Goal: Entertainment & Leisure: Browse casually

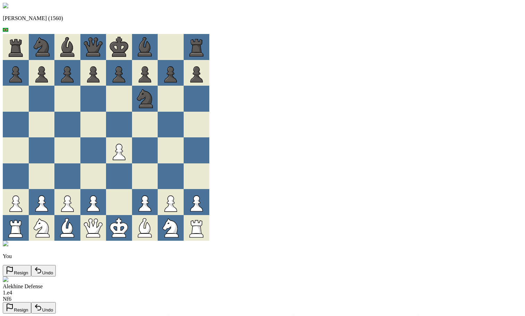
drag, startPoint x: 177, startPoint y: 145, endPoint x: 180, endPoint y: 156, distance: 11.1
click at [177, 148] on div at bounding box center [106, 137] width 206 height 206
click at [31, 302] on button "Resign" at bounding box center [17, 307] width 28 height 11
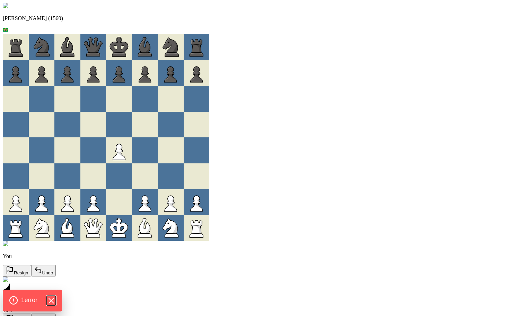
click at [51, 302] on icon "Hide Errors" at bounding box center [51, 300] width 5 height 5
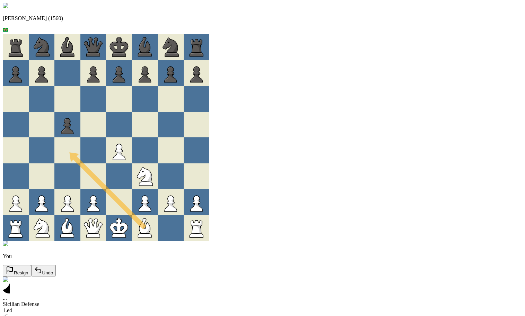
drag, startPoint x: 211, startPoint y: 237, endPoint x: 134, endPoint y: 163, distance: 106.6
click at [184, 239] on div at bounding box center [171, 228] width 26 height 26
drag, startPoint x: 209, startPoint y: 238, endPoint x: 130, endPoint y: 153, distance: 115.9
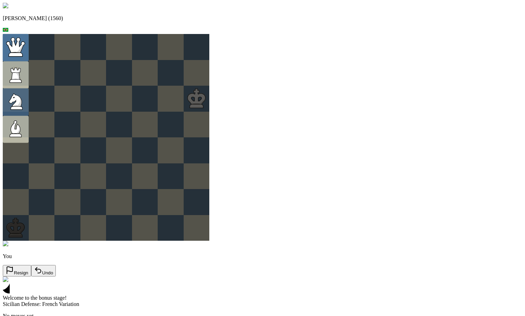
click at [29, 52] on icon at bounding box center [16, 47] width 26 height 26
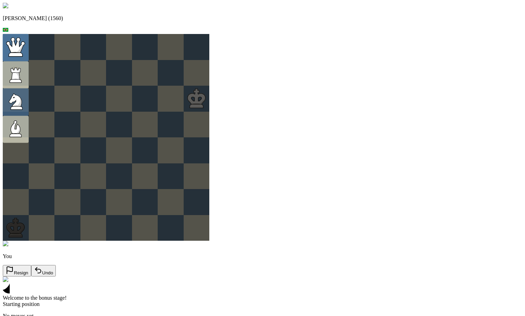
drag, startPoint x: 78, startPoint y: 80, endPoint x: 79, endPoint y: 51, distance: 28.8
click at [29, 51] on icon at bounding box center [16, 47] width 26 height 26
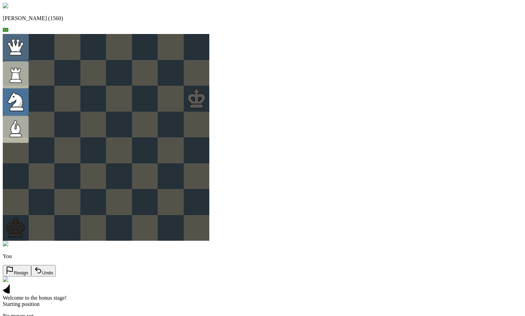
click at [23, 106] on icon at bounding box center [15, 99] width 15 height 15
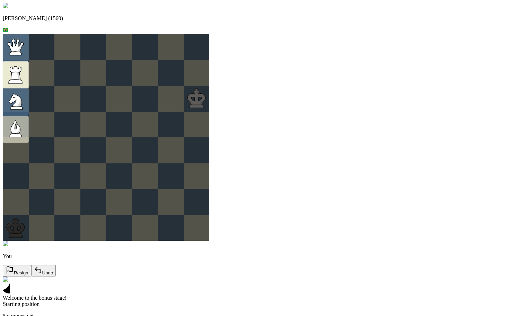
drag, startPoint x: 76, startPoint y: 75, endPoint x: 78, endPoint y: 55, distance: 19.5
click at [24, 52] on icon at bounding box center [16, 45] width 16 height 13
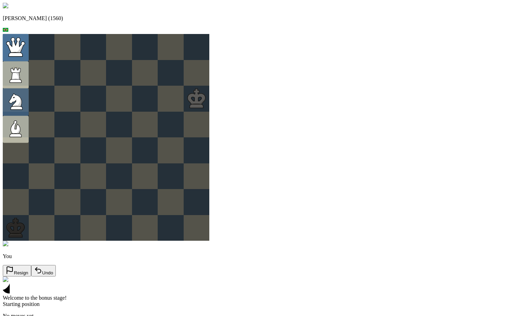
click at [25, 53] on icon at bounding box center [16, 45] width 18 height 15
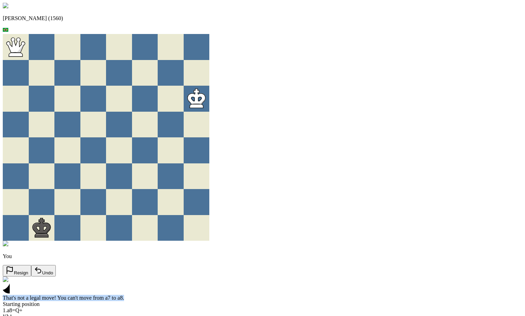
drag, startPoint x: 393, startPoint y: 59, endPoint x: 358, endPoint y: 51, distance: 35.7
click at [358, 294] on div "That's not a legal move! You can't move from a7 to a8." at bounding box center [262, 297] width 519 height 6
copy span "That's not a legal move! You can't move from a7 to a8."
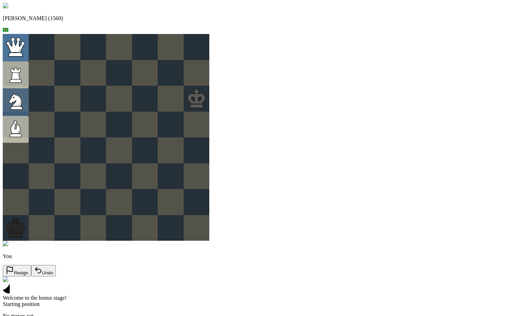
click at [25, 53] on icon at bounding box center [16, 45] width 18 height 15
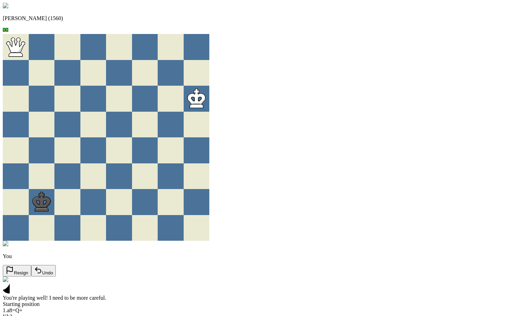
click at [40, 312] on button "New Game" at bounding box center [21, 317] width 37 height 11
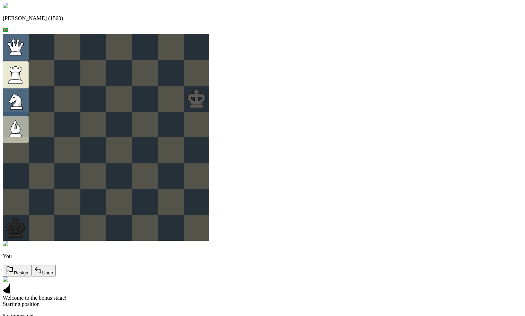
click at [20, 80] on icon at bounding box center [16, 76] width 10 height 8
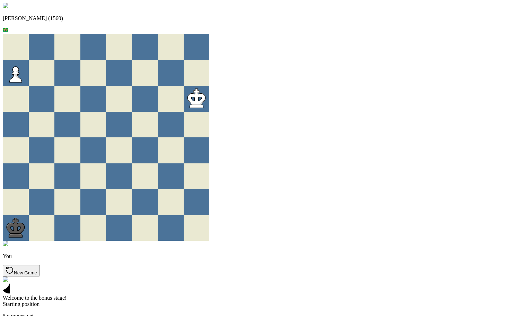
drag, startPoint x: 332, startPoint y: 260, endPoint x: 328, endPoint y: 267, distance: 7.4
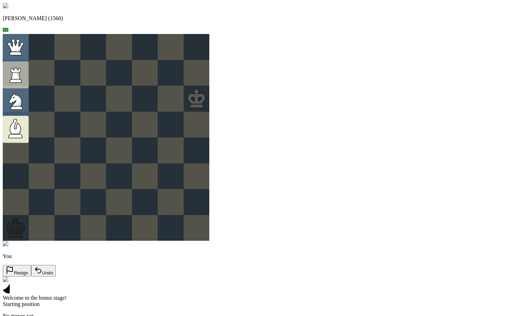
click at [29, 127] on icon at bounding box center [16, 129] width 26 height 26
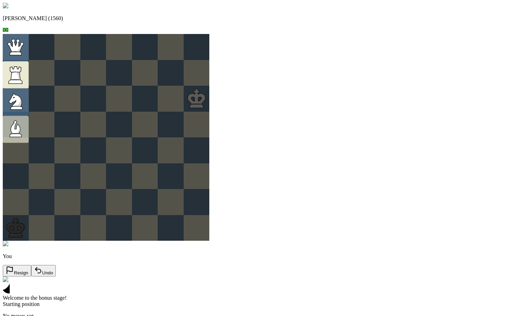
click at [20, 80] on icon at bounding box center [16, 76] width 10 height 8
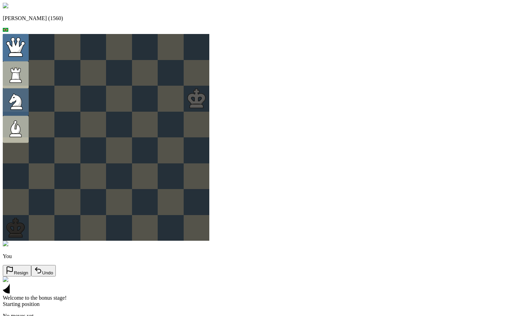
click at [25, 52] on icon at bounding box center [20, 47] width 8 height 10
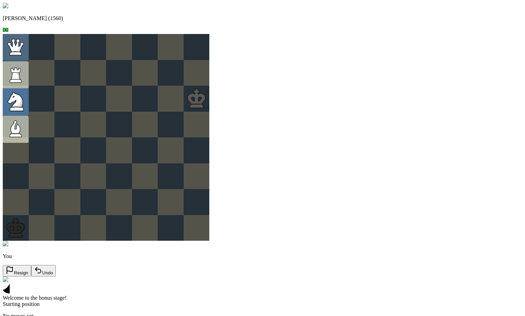
click at [23, 107] on icon at bounding box center [15, 99] width 15 height 15
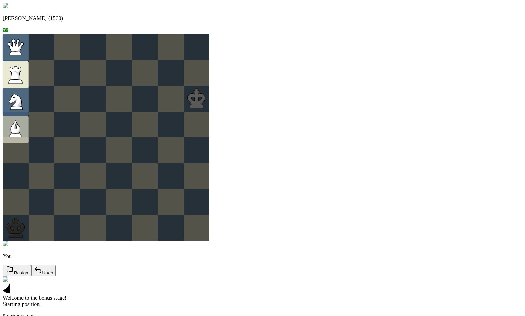
click at [21, 72] on icon at bounding box center [15, 70] width 11 height 6
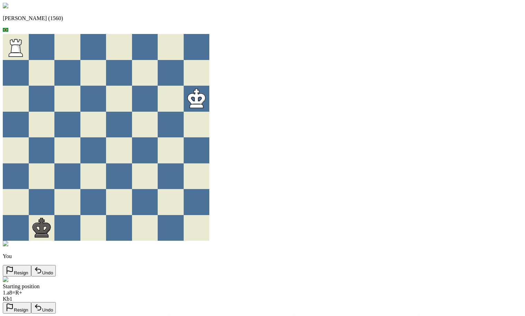
click at [31, 302] on button "Resign" at bounding box center [17, 307] width 28 height 11
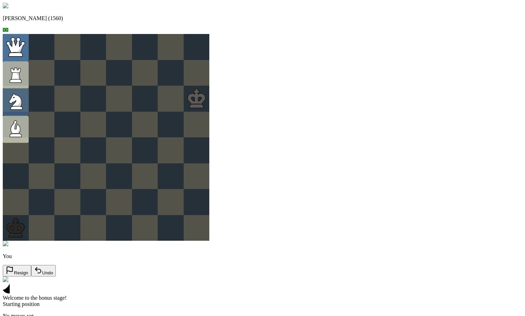
click at [25, 53] on icon at bounding box center [16, 45] width 18 height 15
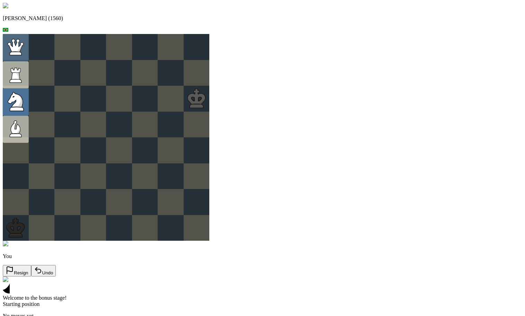
click at [23, 107] on icon at bounding box center [15, 99] width 15 height 15
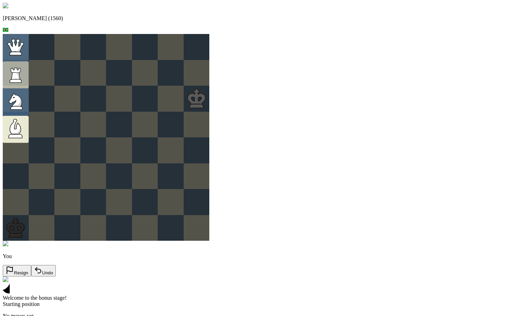
click at [29, 135] on icon at bounding box center [16, 129] width 26 height 26
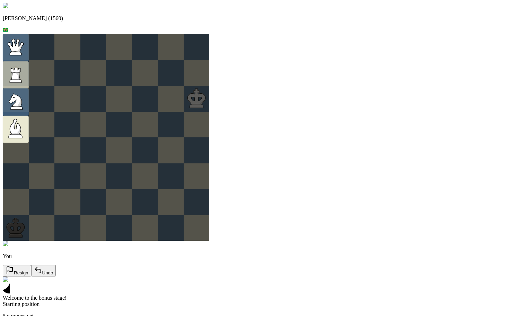
click at [21, 134] on icon at bounding box center [15, 126] width 11 height 15
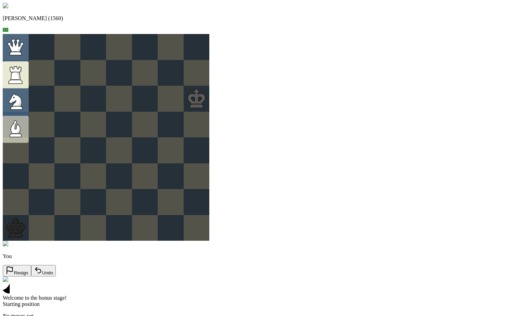
click at [21, 72] on icon at bounding box center [15, 70] width 11 height 6
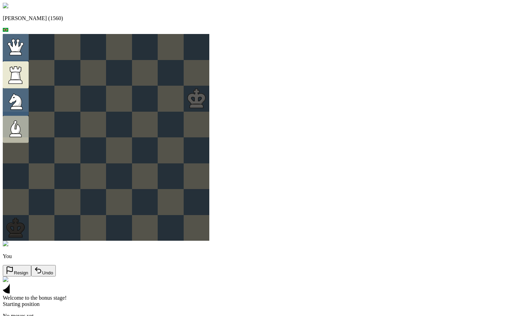
click at [29, 73] on icon at bounding box center [16, 74] width 26 height 26
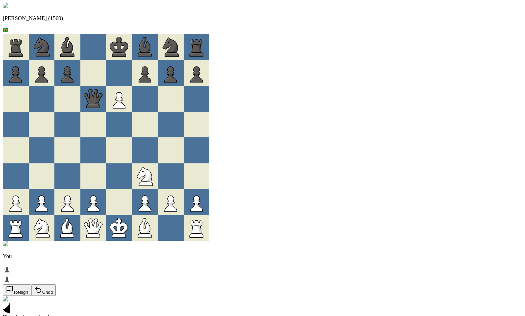
drag, startPoint x: 166, startPoint y: 233, endPoint x: 185, endPoint y: 212, distance: 28.3
click at [102, 233] on icon at bounding box center [98, 228] width 8 height 10
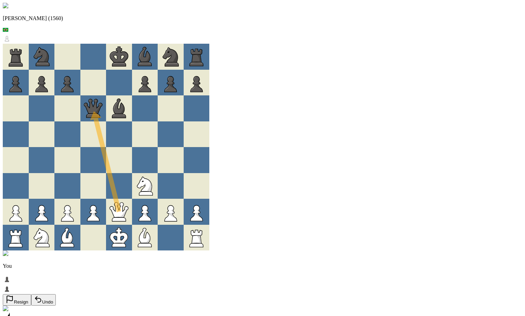
drag, startPoint x: 163, startPoint y: 235, endPoint x: 164, endPoint y: 101, distance: 134.4
click at [132, 122] on div at bounding box center [119, 134] width 26 height 26
drag, startPoint x: 178, startPoint y: 207, endPoint x: 182, endPoint y: 104, distance: 103.3
click at [184, 131] on div at bounding box center [171, 134] width 26 height 26
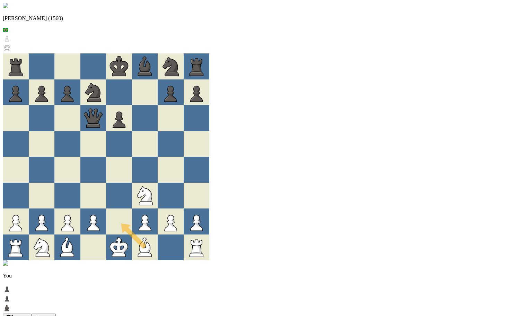
drag, startPoint x: 210, startPoint y: 235, endPoint x: 173, endPoint y: 207, distance: 45.5
click at [132, 214] on div at bounding box center [119, 221] width 26 height 26
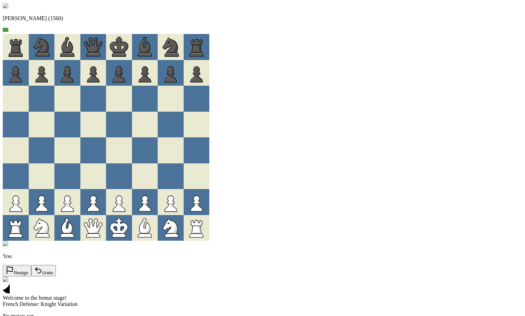
click at [480, 140] on div "Andre (1560) You Resign Undo Welcome to the bonus stage! French Defense: Knight…" at bounding box center [262, 169] width 519 height 333
click at [492, 171] on div "Andre (1560) You Resign Undo Welcome to the bonus stage! French Defense: Knight…" at bounding box center [262, 169] width 519 height 333
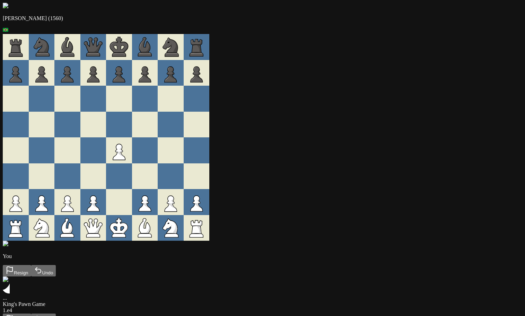
click at [31, 313] on button "Resign" at bounding box center [17, 318] width 28 height 11
click at [40, 313] on button "New Game" at bounding box center [21, 318] width 37 height 11
click at [31, 302] on button "Resign" at bounding box center [17, 307] width 28 height 11
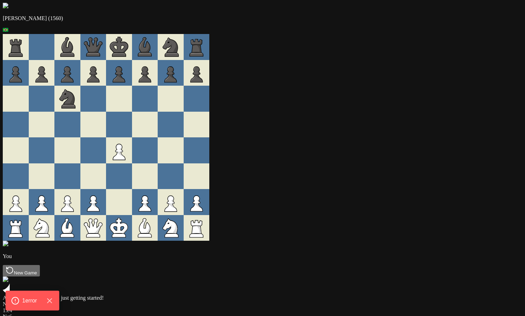
click at [31, 313] on button "Resign" at bounding box center [17, 318] width 28 height 11
click at [40, 313] on button "New Game" at bounding box center [21, 318] width 37 height 11
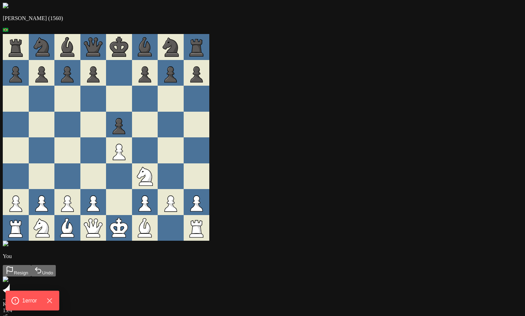
drag, startPoint x: 310, startPoint y: 261, endPoint x: 265, endPoint y: 252, distance: 45.9
click at [31, 313] on button "Resign" at bounding box center [17, 318] width 28 height 11
click at [40, 313] on button "New Game" at bounding box center [21, 318] width 37 height 11
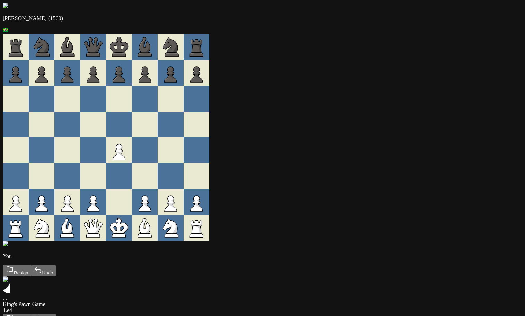
click at [31, 313] on button "Resign" at bounding box center [17, 318] width 28 height 11
click at [40, 313] on button "New Game" at bounding box center [21, 318] width 37 height 11
click at [31, 313] on button "Resign" at bounding box center [17, 318] width 28 height 11
click at [40, 313] on button "New Game" at bounding box center [21, 318] width 37 height 11
click at [14, 314] on icon at bounding box center [10, 318] width 8 height 8
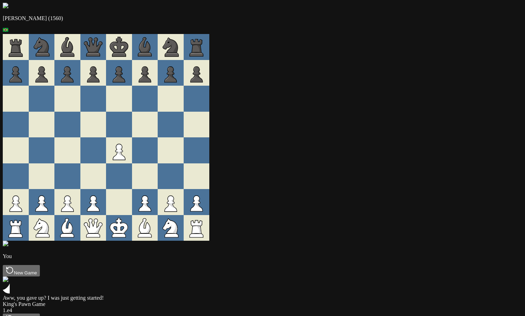
click at [40, 313] on button "New Game" at bounding box center [21, 318] width 37 height 11
click at [31, 313] on button "Resign" at bounding box center [17, 318] width 28 height 11
click at [40, 313] on button "New Game" at bounding box center [21, 318] width 37 height 11
click at [31, 313] on button "Resign" at bounding box center [17, 318] width 28 height 11
click at [40, 313] on button "New Game" at bounding box center [21, 318] width 37 height 11
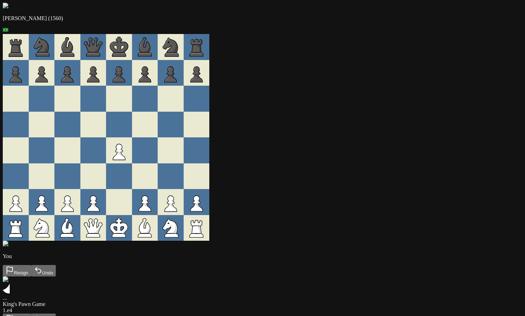
click at [31, 313] on button "Resign" at bounding box center [17, 318] width 28 height 11
click at [40, 313] on button "New Game" at bounding box center [21, 318] width 37 height 11
drag, startPoint x: 238, startPoint y: 241, endPoint x: 211, endPoint y: 191, distance: 57.4
click at [326, 289] on div "1 . e4 Nf6" at bounding box center [262, 295] width 519 height 12
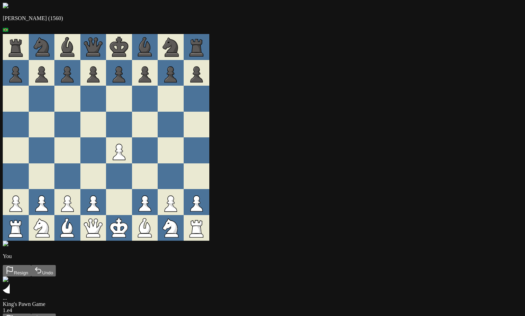
click at [31, 313] on button "Resign" at bounding box center [17, 318] width 28 height 11
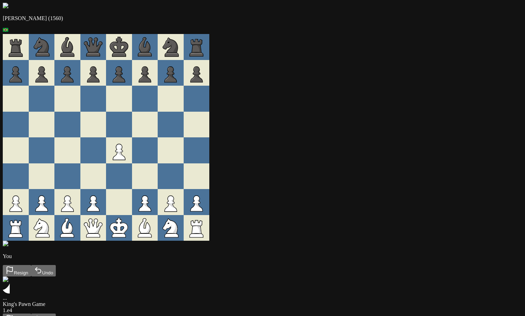
click at [14, 314] on icon at bounding box center [10, 318] width 8 height 8
click at [31, 313] on button "Resign" at bounding box center [17, 318] width 28 height 11
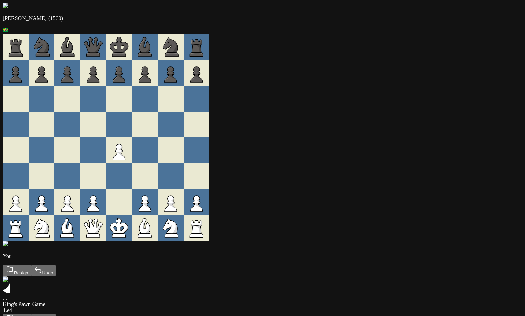
click at [31, 313] on button "Resign" at bounding box center [17, 318] width 28 height 11
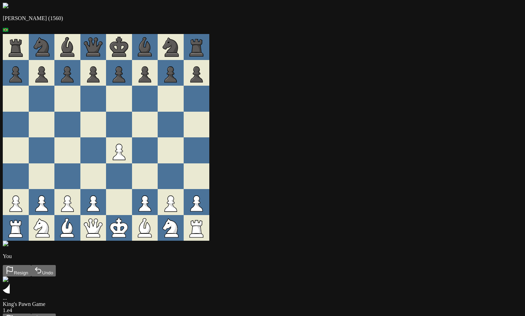
click at [31, 313] on button "Resign" at bounding box center [17, 318] width 28 height 11
click at [14, 314] on icon at bounding box center [10, 318] width 8 height 8
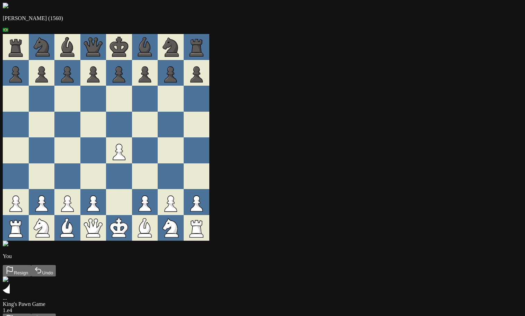
click at [31, 313] on button "Resign" at bounding box center [17, 318] width 28 height 11
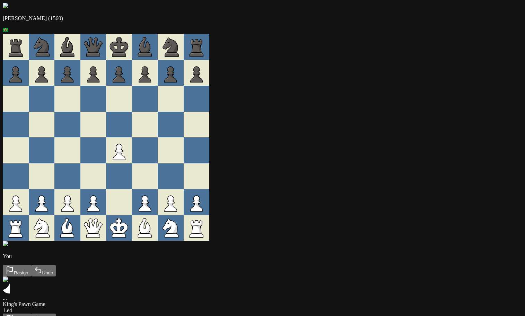
click at [31, 313] on button "Resign" at bounding box center [17, 318] width 28 height 11
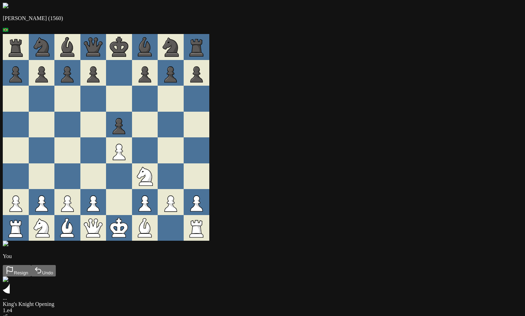
click at [404, 283] on div "[PERSON_NAME] (1560) You Resign Undo King's Knight Opening: Normal Variation 1 …" at bounding box center [262, 164] width 519 height 323
click at [56, 314] on button "Undo" at bounding box center [43, 319] width 25 height 11
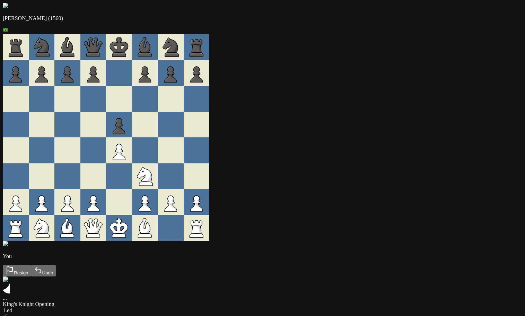
click at [56, 314] on button "Undo" at bounding box center [43, 319] width 25 height 11
click at [14, 314] on icon at bounding box center [10, 318] width 8 height 8
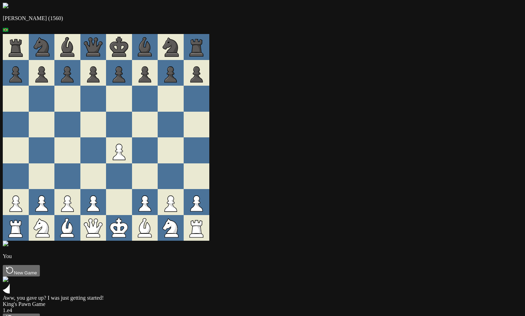
click at [40, 313] on button "New Game" at bounding box center [21, 318] width 37 height 11
click at [31, 313] on button "Resign" at bounding box center [17, 318] width 28 height 11
click at [40, 313] on button "New Game" at bounding box center [21, 318] width 37 height 11
click at [31, 313] on button "Resign" at bounding box center [17, 318] width 28 height 11
click at [40, 313] on button "New Game" at bounding box center [21, 318] width 37 height 11
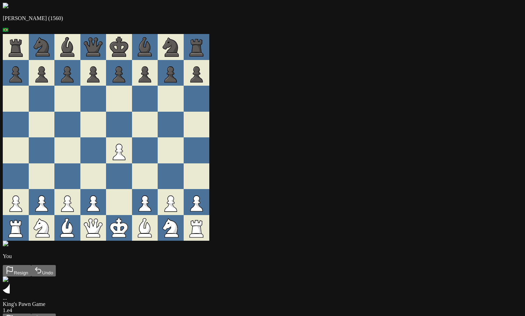
click at [314, 313] on div "Resign Undo" at bounding box center [262, 318] width 519 height 11
drag, startPoint x: 237, startPoint y: 241, endPoint x: 210, endPoint y: 193, distance: 54.9
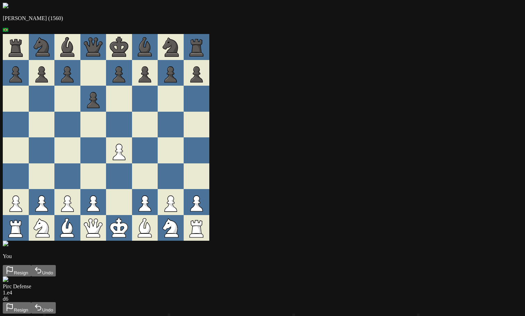
click at [31, 302] on button "Resign" at bounding box center [17, 307] width 28 height 11
click at [31, 313] on button "Resign" at bounding box center [17, 318] width 28 height 11
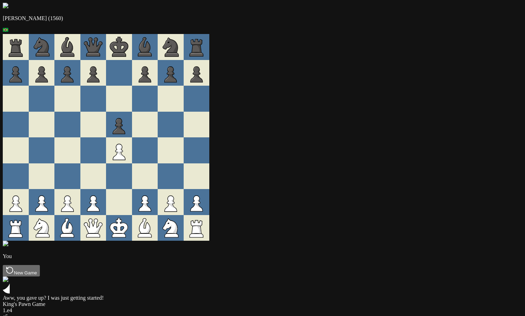
click at [31, 313] on button "Resign" at bounding box center [17, 318] width 28 height 11
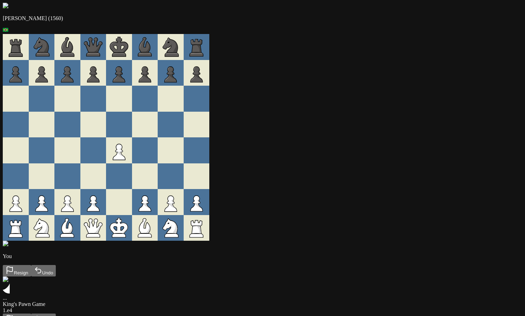
click at [31, 313] on button "Resign" at bounding box center [17, 318] width 28 height 11
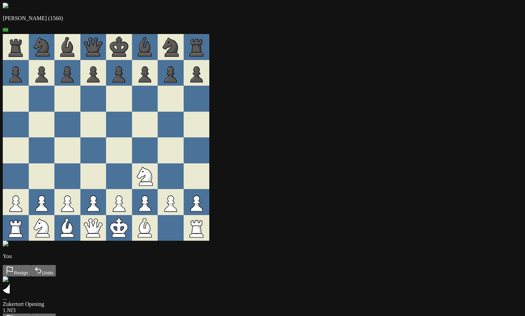
click at [31, 313] on button "Resign" at bounding box center [17, 318] width 28 height 11
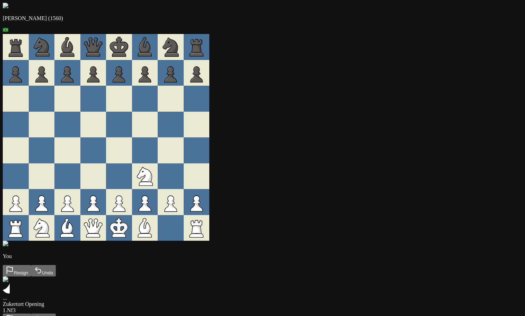
click at [31, 313] on button "Resign" at bounding box center [17, 318] width 28 height 11
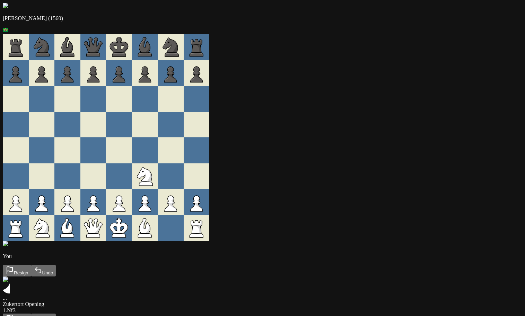
click at [31, 313] on button "Resign" at bounding box center [17, 318] width 28 height 11
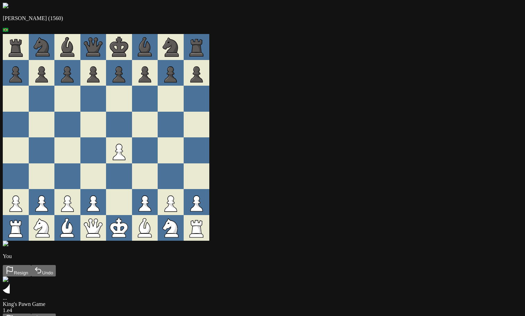
click at [31, 313] on button "Resign" at bounding box center [17, 318] width 28 height 11
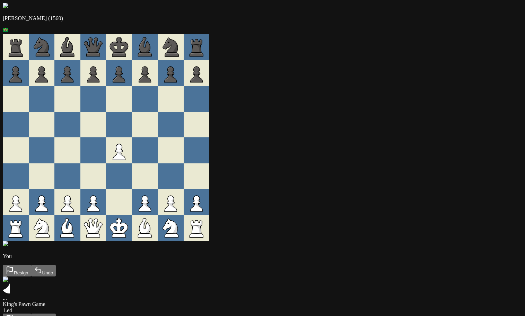
click at [31, 313] on button "Resign" at bounding box center [17, 318] width 28 height 11
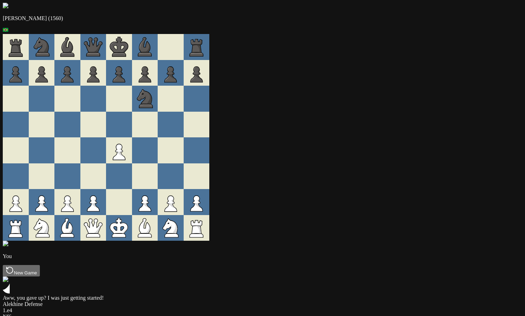
click at [132, 206] on icon at bounding box center [119, 202] width 26 height 26
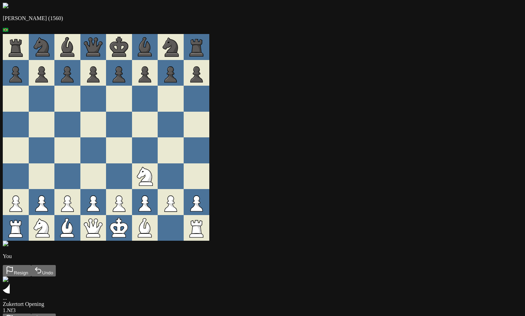
click at [31, 313] on button "Resign" at bounding box center [17, 318] width 28 height 11
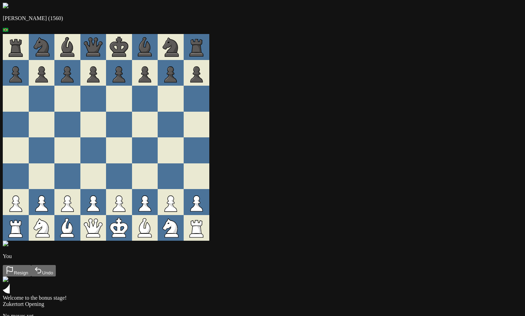
click at [31, 313] on button "Resign" at bounding box center [17, 318] width 28 height 11
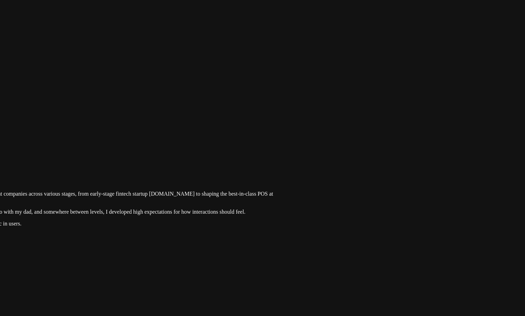
drag, startPoint x: 422, startPoint y: 147, endPoint x: 194, endPoint y: 276, distance: 261.5
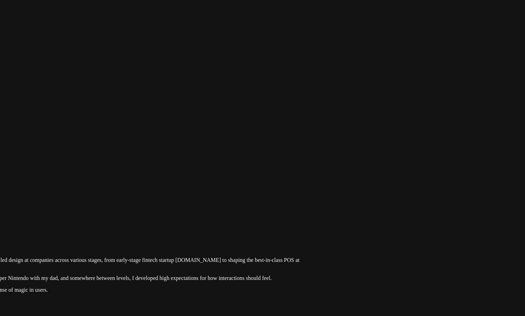
drag, startPoint x: 373, startPoint y: 152, endPoint x: 383, endPoint y: 173, distance: 23.1
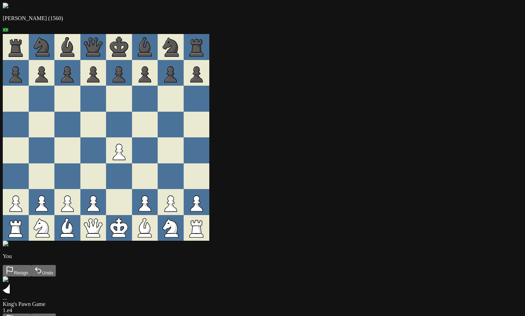
click at [31, 313] on button "Resign" at bounding box center [17, 318] width 28 height 11
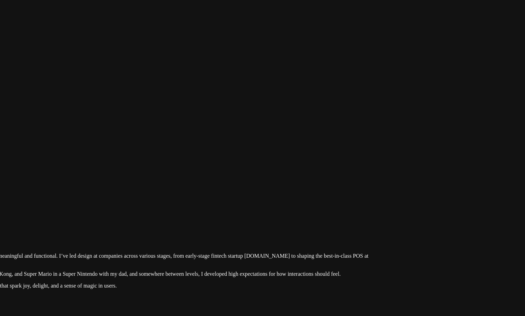
drag, startPoint x: 383, startPoint y: 25, endPoint x: 248, endPoint y: 221, distance: 238.0
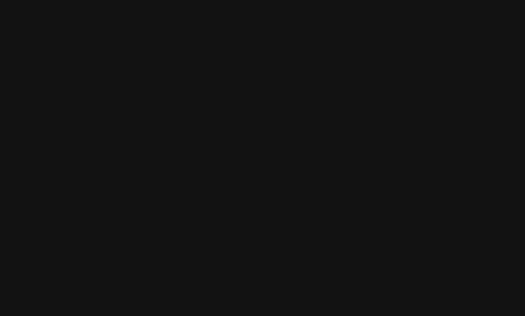
drag, startPoint x: 431, startPoint y: 131, endPoint x: 279, endPoint y: 223, distance: 178.1
drag, startPoint x: 180, startPoint y: 166, endPoint x: 388, endPoint y: 165, distance: 208.2
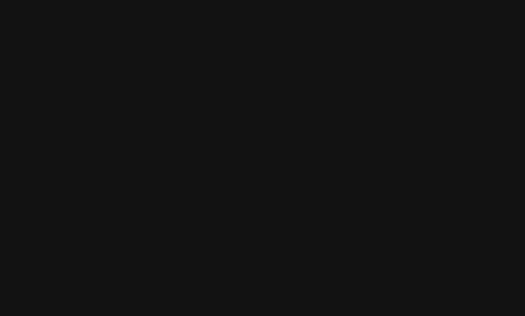
drag, startPoint x: 169, startPoint y: 133, endPoint x: 349, endPoint y: 124, distance: 180.0
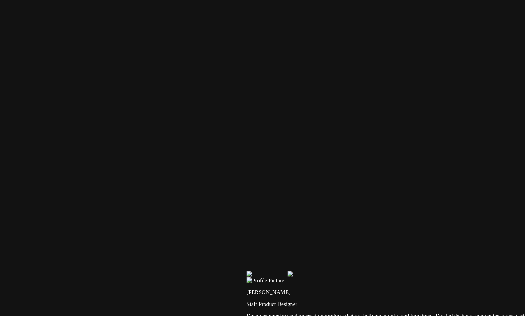
drag, startPoint x: 295, startPoint y: 170, endPoint x: 399, endPoint y: 117, distance: 116.5
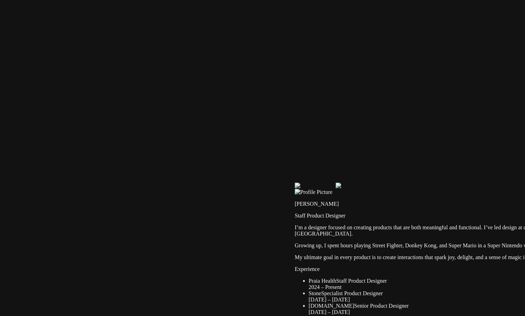
drag, startPoint x: 176, startPoint y: 126, endPoint x: 302, endPoint y: 38, distance: 153.5
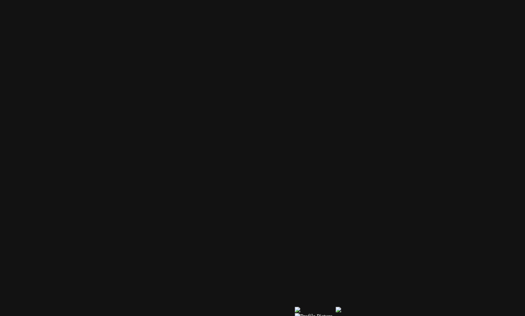
drag, startPoint x: 99, startPoint y: 48, endPoint x: 121, endPoint y: 198, distance: 151.5
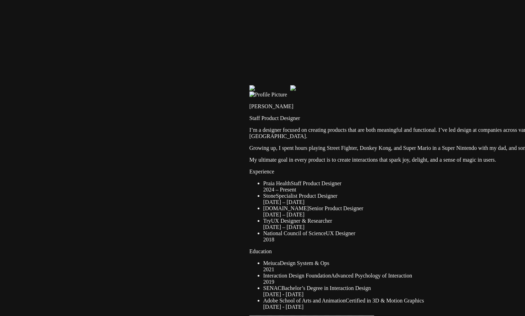
drag, startPoint x: 113, startPoint y: 184, endPoint x: 63, endPoint y: -41, distance: 230.3
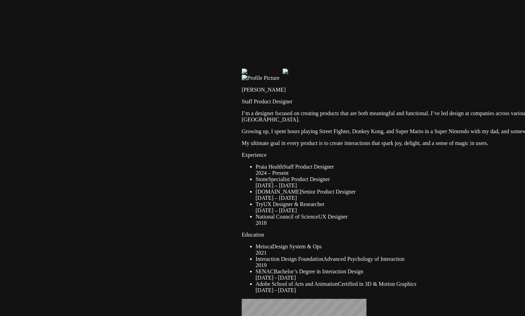
drag, startPoint x: 91, startPoint y: 167, endPoint x: 143, endPoint y: -12, distance: 186.2
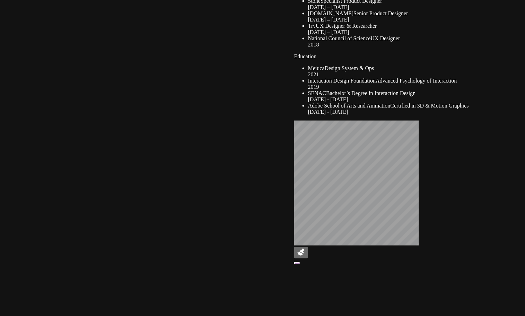
drag, startPoint x: 146, startPoint y: 76, endPoint x: 145, endPoint y: 8, distance: 67.9
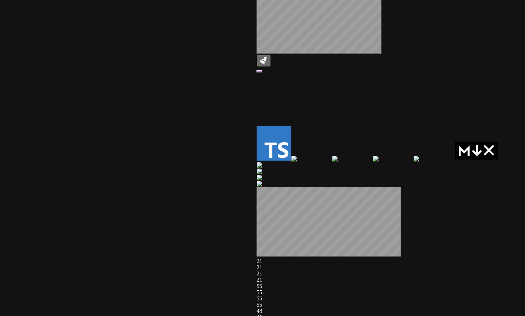
drag, startPoint x: 159, startPoint y: 104, endPoint x: 110, endPoint y: 40, distance: 80.4
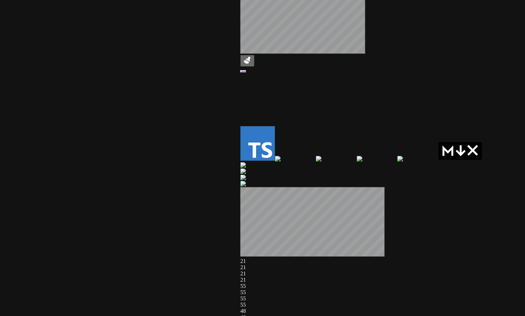
drag, startPoint x: 263, startPoint y: 134, endPoint x: 0, endPoint y: 154, distance: 263.6
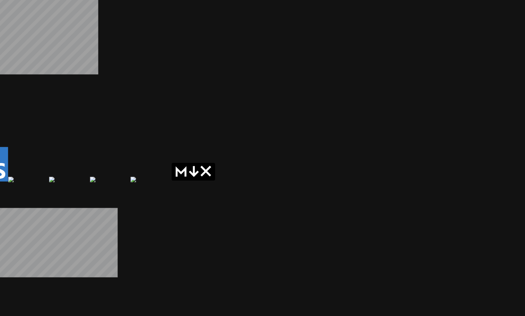
drag, startPoint x: 295, startPoint y: 123, endPoint x: 71, endPoint y: 184, distance: 231.6
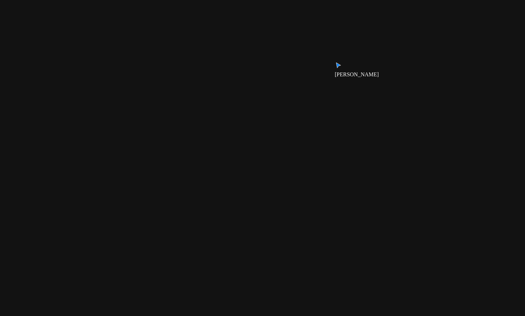
drag, startPoint x: 286, startPoint y: 70, endPoint x: 231, endPoint y: 10, distance: 81.6
drag, startPoint x: 249, startPoint y: 47, endPoint x: 281, endPoint y: 281, distance: 236.3
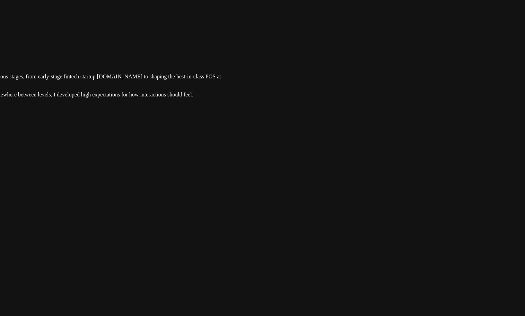
drag, startPoint x: 226, startPoint y: 171, endPoint x: 187, endPoint y: 298, distance: 132.6
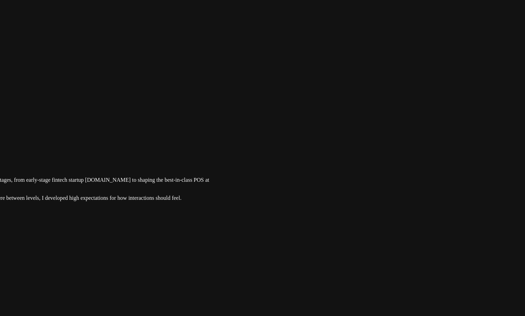
drag, startPoint x: 304, startPoint y: 121, endPoint x: 253, endPoint y: 280, distance: 166.9
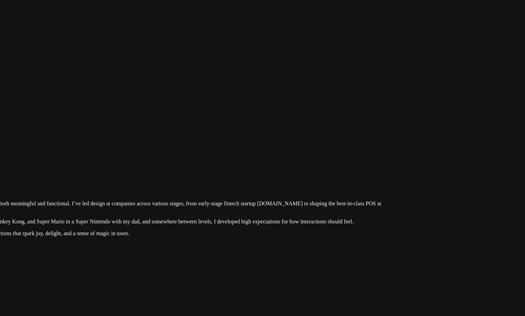
drag, startPoint x: 384, startPoint y: 24, endPoint x: 262, endPoint y: 165, distance: 186.3
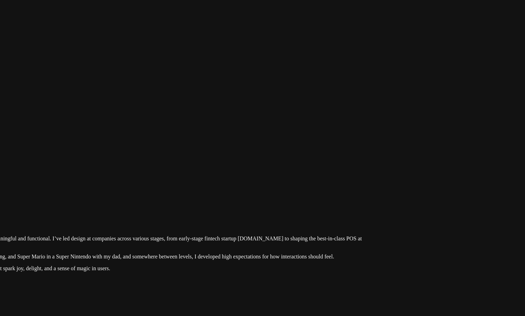
drag, startPoint x: 266, startPoint y: 160, endPoint x: 251, endPoint y: 187, distance: 30.5
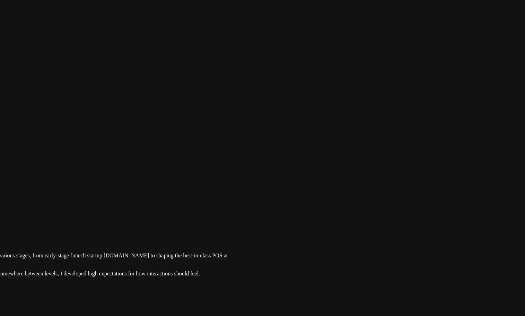
drag, startPoint x: 381, startPoint y: 152, endPoint x: 115, endPoint y: 332, distance: 321.2
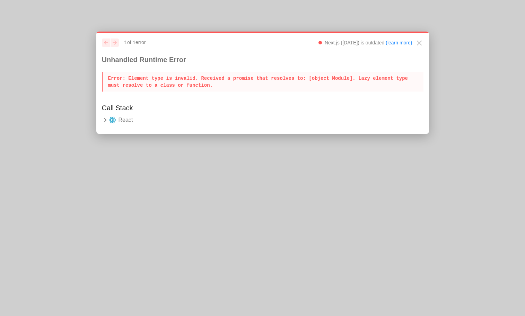
drag, startPoint x: 203, startPoint y: 86, endPoint x: 100, endPoint y: 77, distance: 102.9
click at [100, 77] on div "previous next 1 of 1 error Next.js (14.2.31) is outdated (learn more) Unhandled…" at bounding box center [262, 83] width 333 height 102
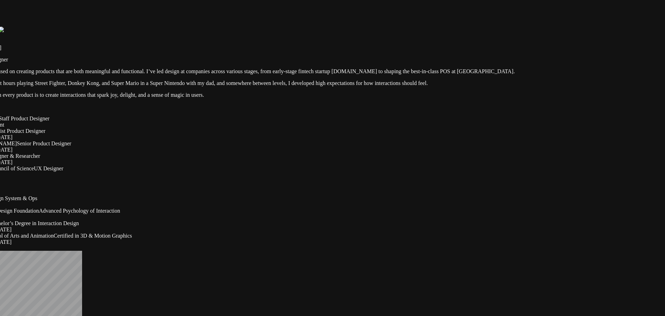
drag, startPoint x: 447, startPoint y: 147, endPoint x: 394, endPoint y: 156, distance: 53.4
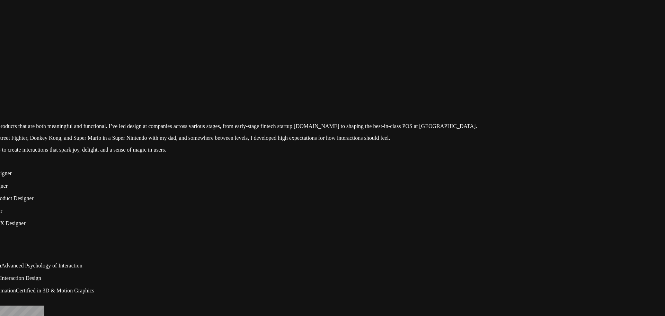
drag, startPoint x: 531, startPoint y: 34, endPoint x: 464, endPoint y: 131, distance: 117.2
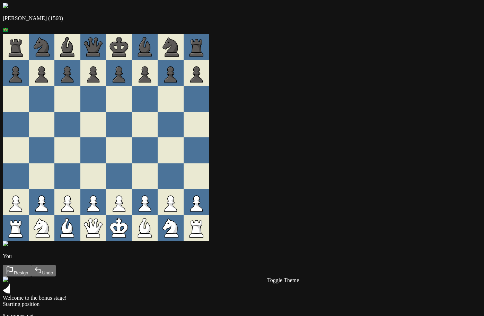
click at [475, 165] on div "Andre (1560) You Resign Undo Welcome to the bonus stage! Starting position No m…" at bounding box center [242, 169] width 478 height 333
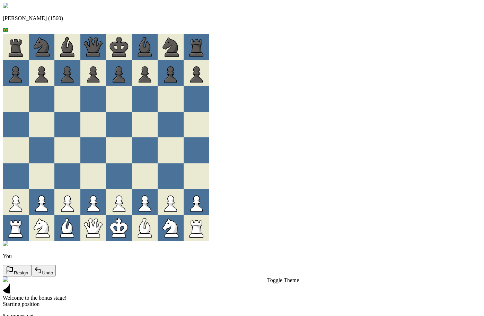
click at [400, 288] on div "Andre (1560) You Resign Undo Welcome to the bonus stage! Starting position No m…" at bounding box center [242, 169] width 478 height 333
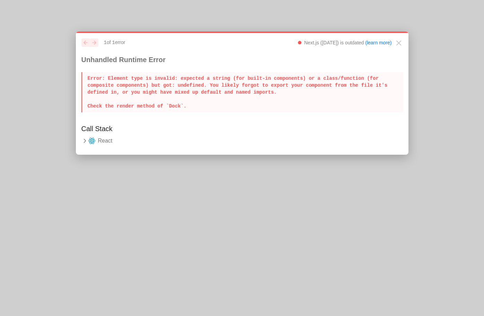
click at [243, 88] on p "Error : Element type is invalid: expected a string (for built-in components) or…" at bounding box center [241, 92] width 321 height 40
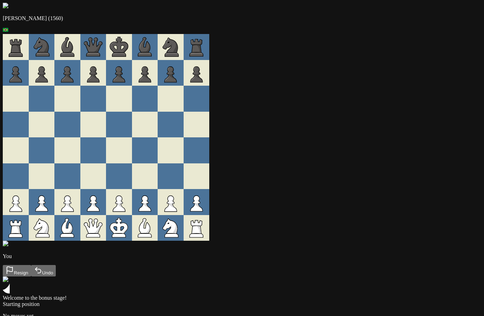
drag, startPoint x: 25, startPoint y: 144, endPoint x: 23, endPoint y: 112, distance: 32.6
click at [23, 112] on div "[PERSON_NAME] (1560) You Resign Undo Welcome to the bonus stage! Starting posit…" at bounding box center [242, 169] width 478 height 333
click at [24, 127] on div "[PERSON_NAME] (1560) You Resign Undo Welcome to the bonus stage! Starting posit…" at bounding box center [242, 169] width 478 height 333
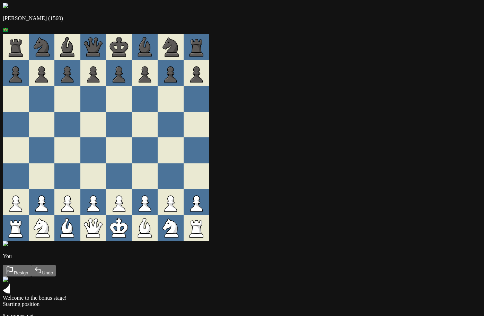
click at [481, 15] on div "Andre (1560) You Resign Undo Welcome to the bonus stage! Starting position No m…" at bounding box center [242, 169] width 478 height 333
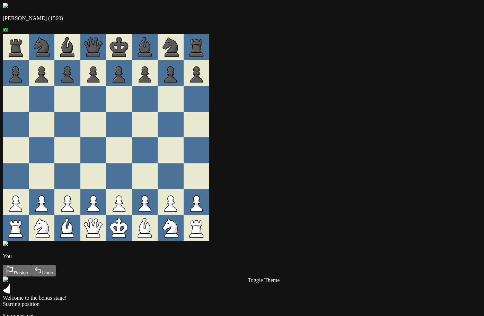
click at [31, 159] on div "[PERSON_NAME] (1560) You Resign Undo Welcome to the bonus stage! Starting posit…" at bounding box center [242, 169] width 478 height 333
